Goal: Browse casually

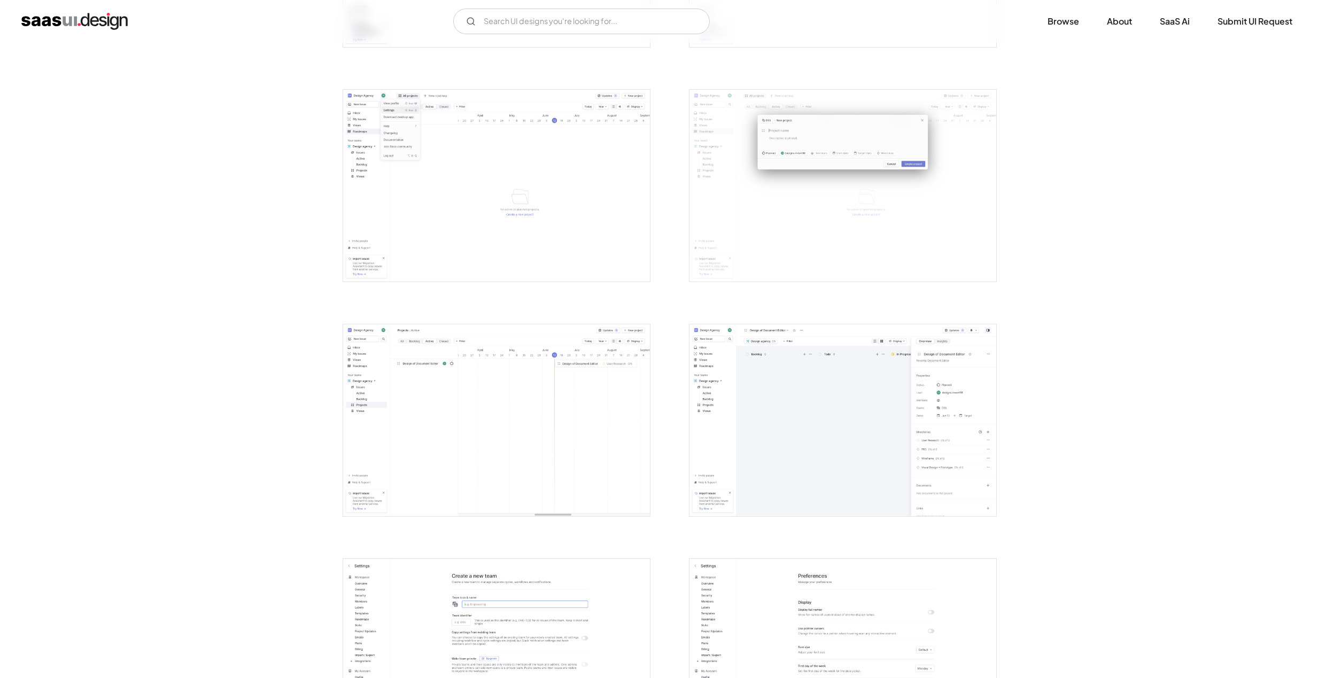
scroll to position [1984, 0]
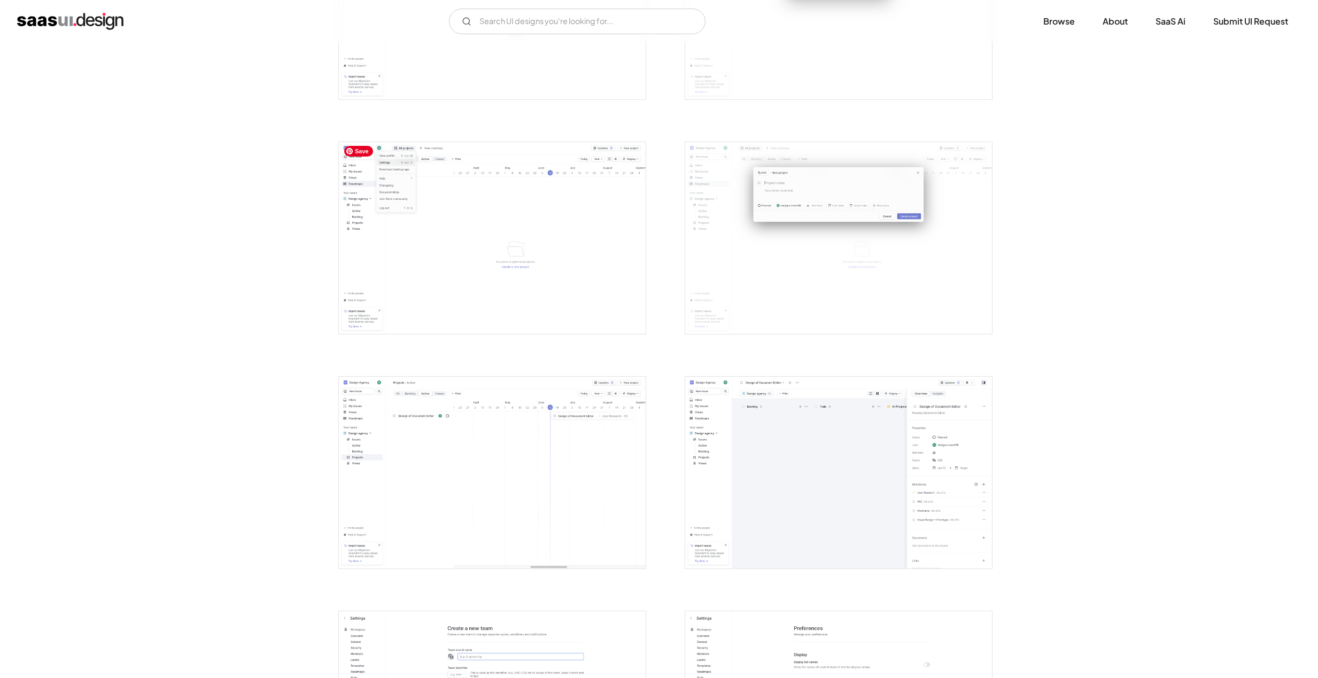
click at [370, 301] on img "open lightbox" at bounding box center [492, 238] width 307 height 192
click at [489, 224] on img "open lightbox" at bounding box center [492, 238] width 307 height 192
click at [675, 228] on img "open lightbox" at bounding box center [838, 238] width 307 height 192
click at [566, 422] on img "open lightbox" at bounding box center [492, 473] width 307 height 192
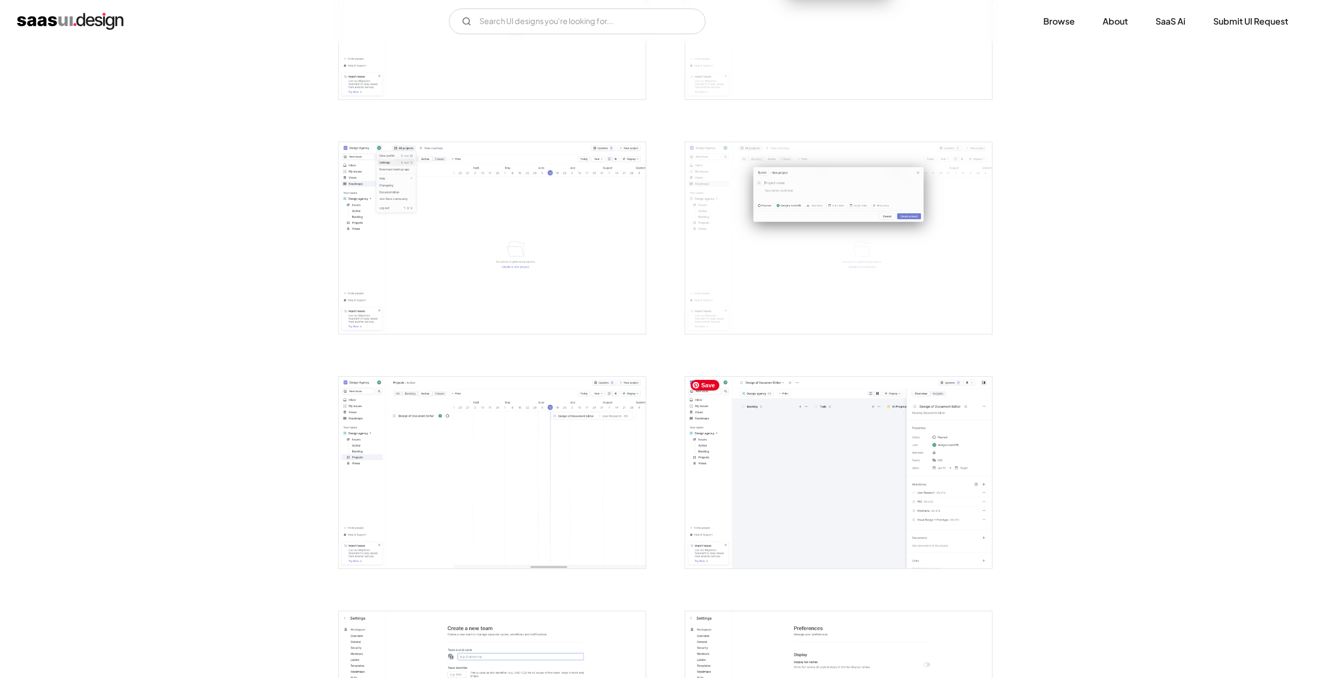
click at [675, 413] on img "open lightbox" at bounding box center [838, 473] width 307 height 192
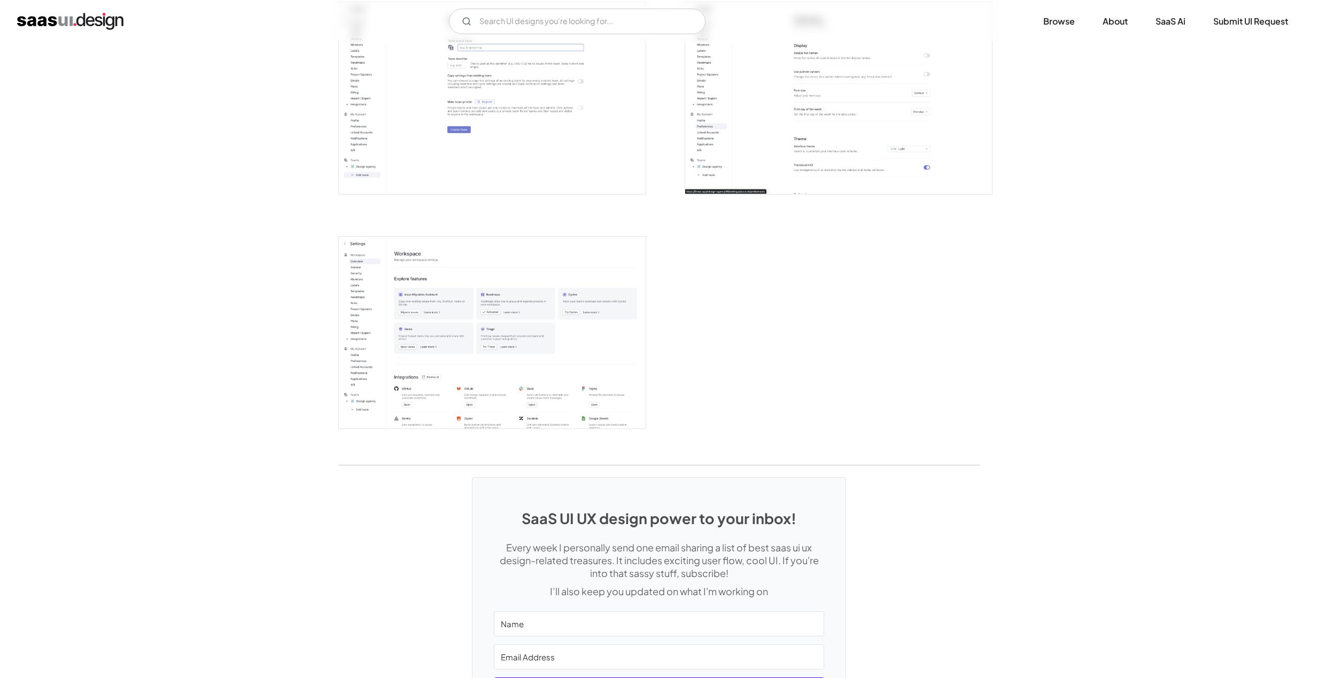
scroll to position [2434, 0]
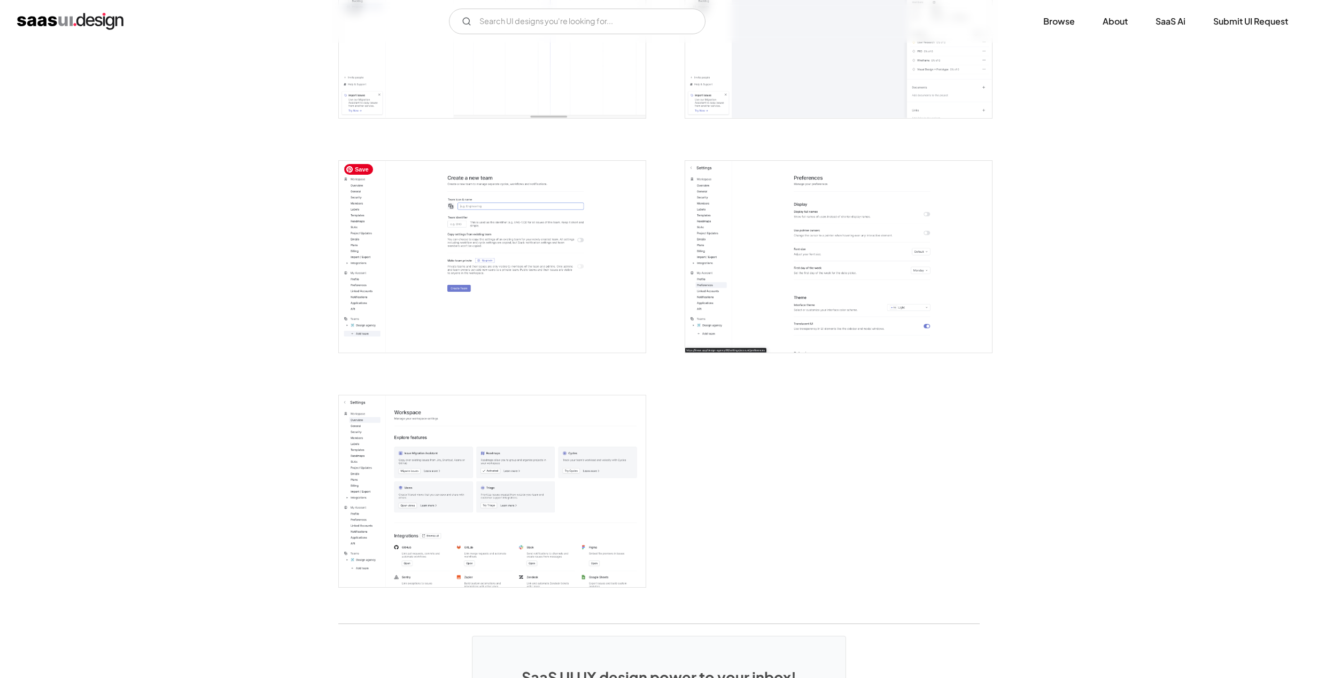
click at [527, 227] on img "open lightbox" at bounding box center [492, 257] width 307 height 192
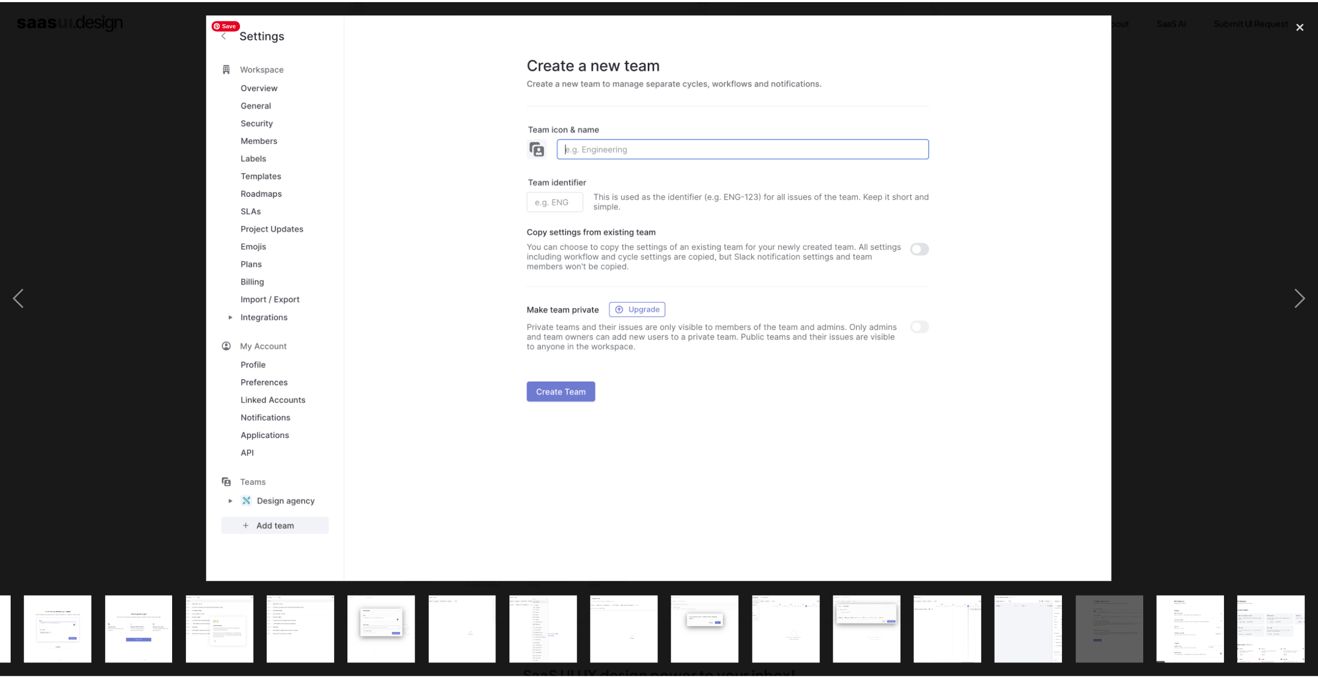
scroll to position [0, 559]
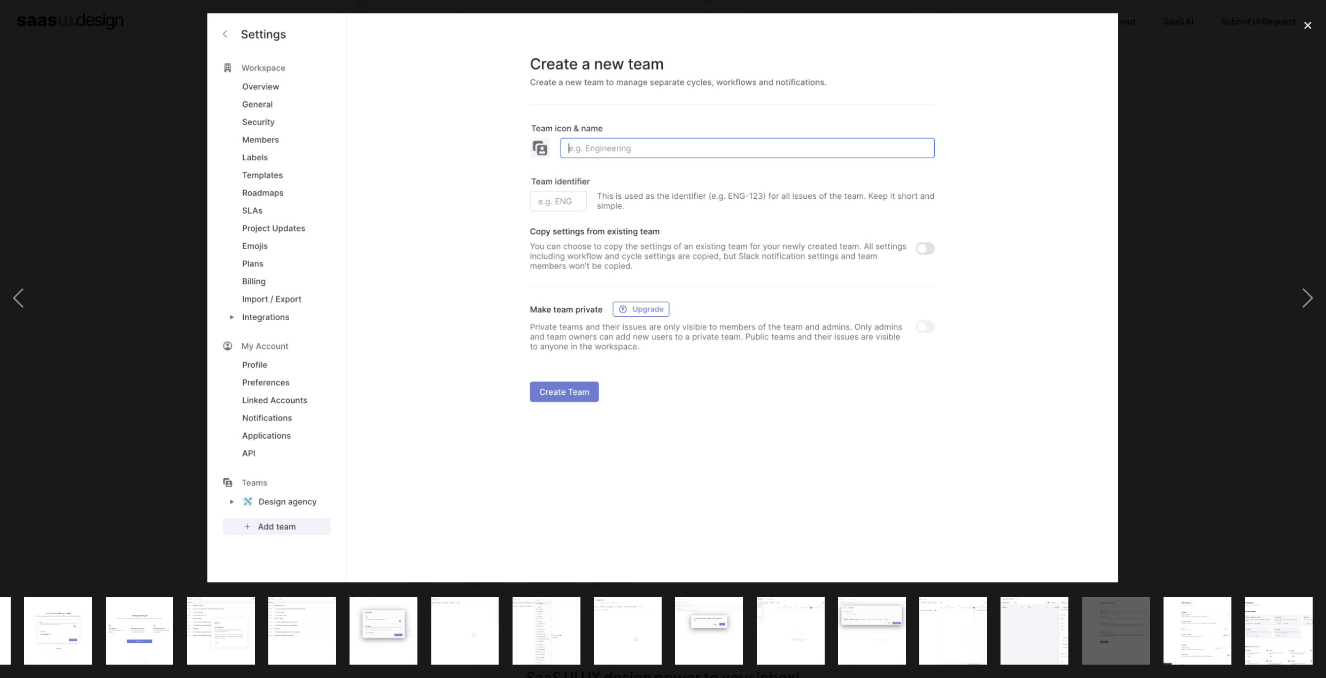
click at [675, 219] on div at bounding box center [663, 298] width 1326 height 570
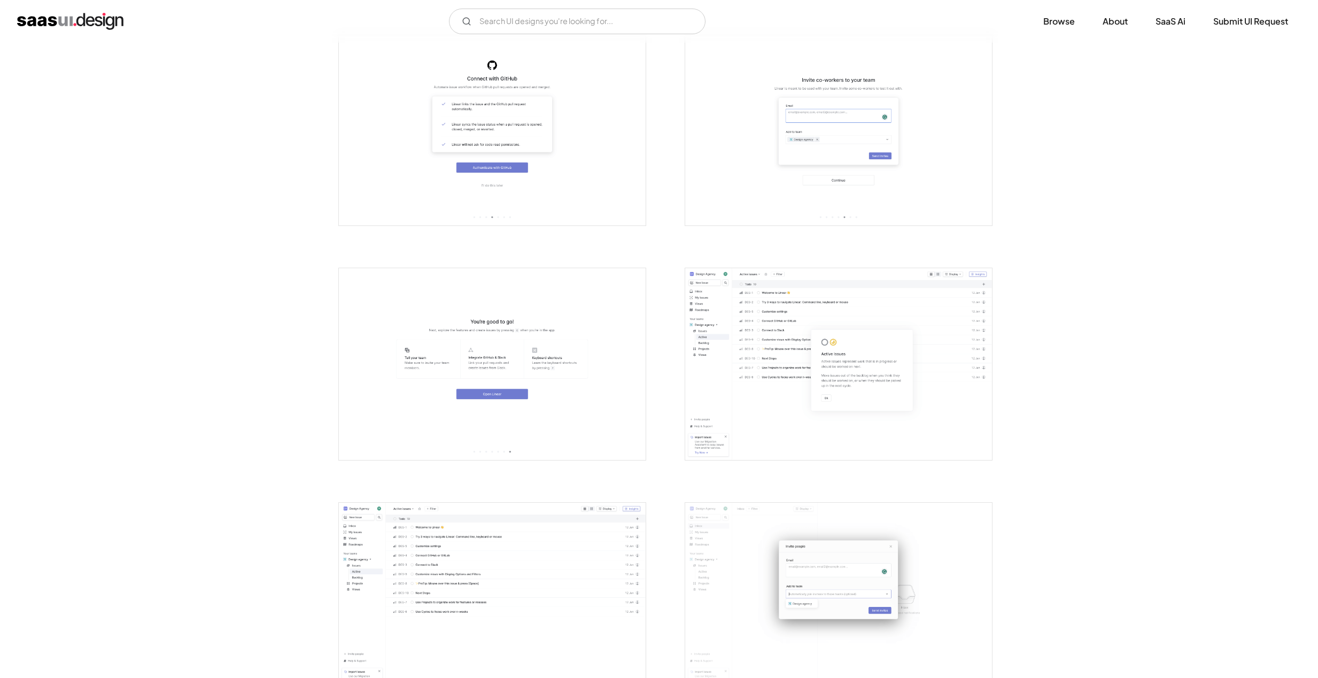
scroll to position [1125, 0]
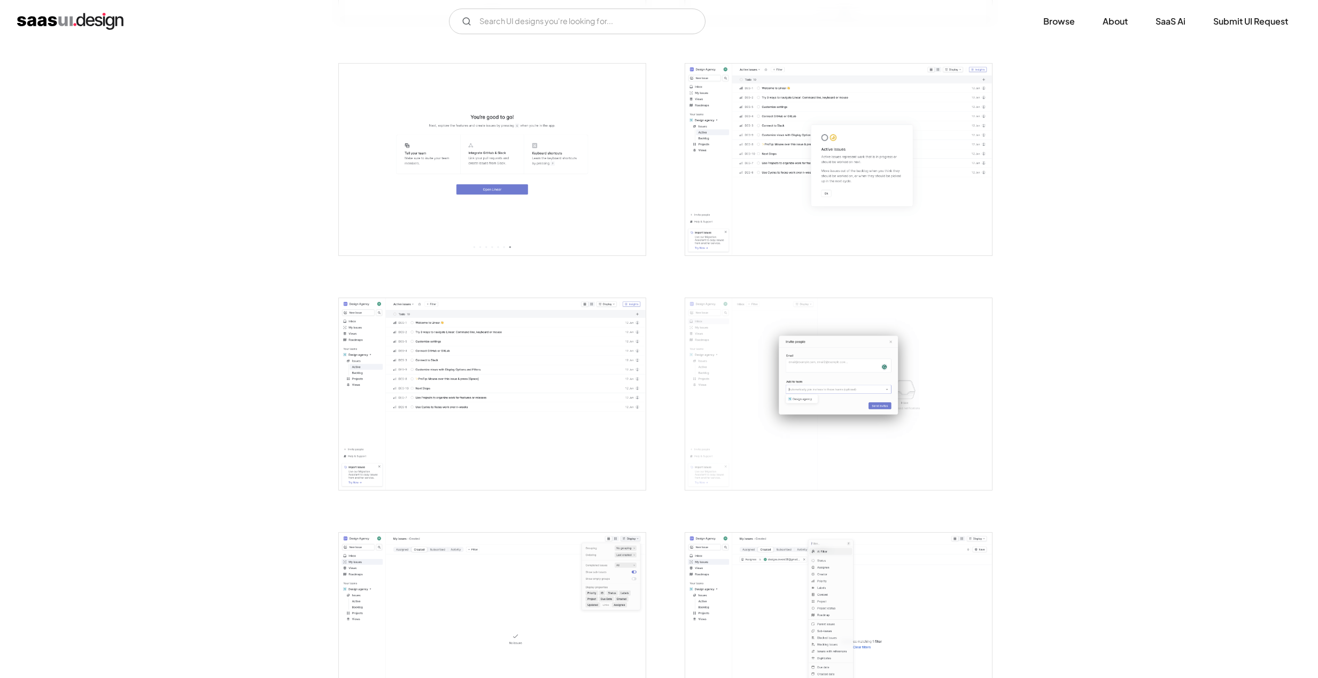
click at [675, 201] on div "Back Linear Streamlining your product development journey for efficient issue m…" at bounding box center [659, 426] width 1318 height 3016
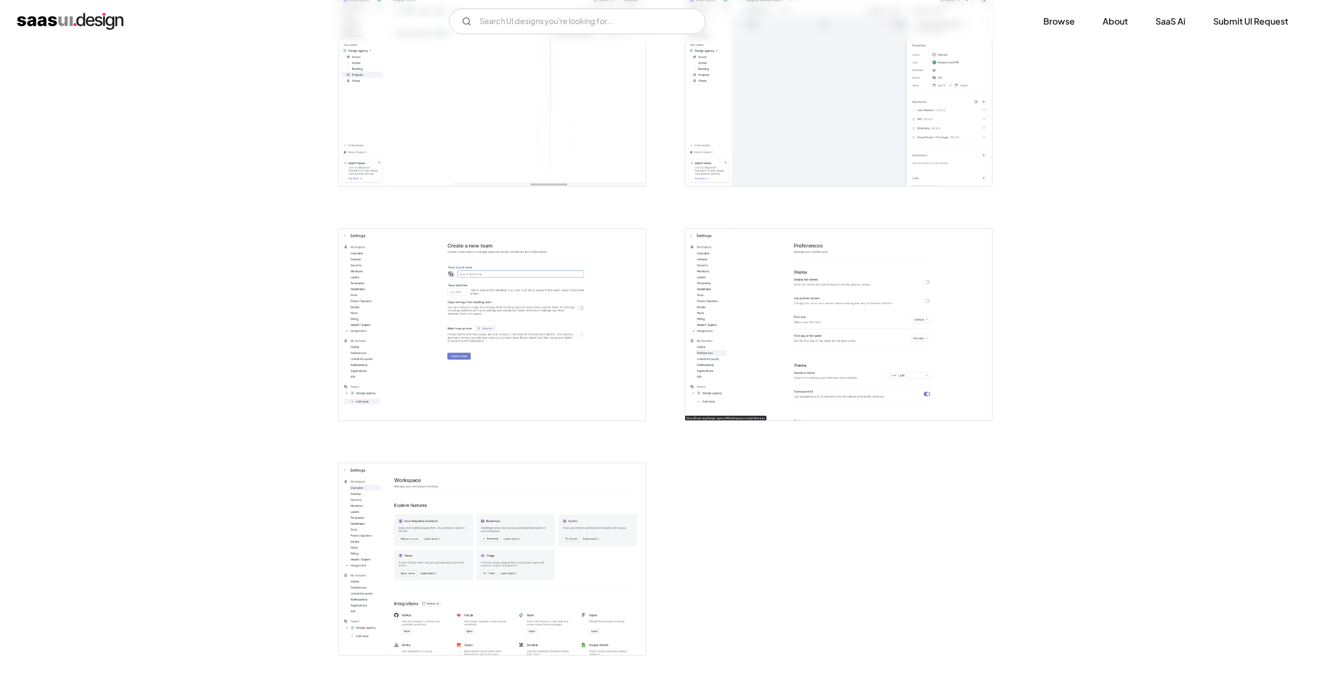
scroll to position [2440, 0]
